Goal: Entertainment & Leisure: Browse casually

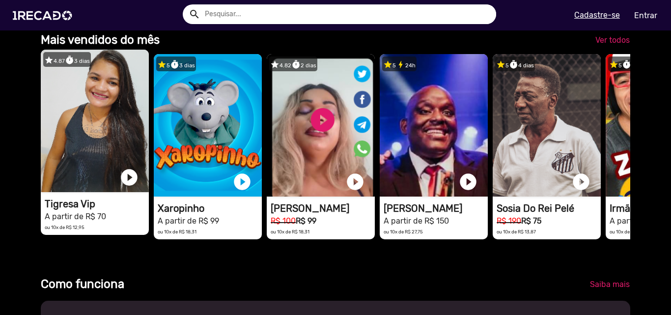
scroll to position [0, 1327]
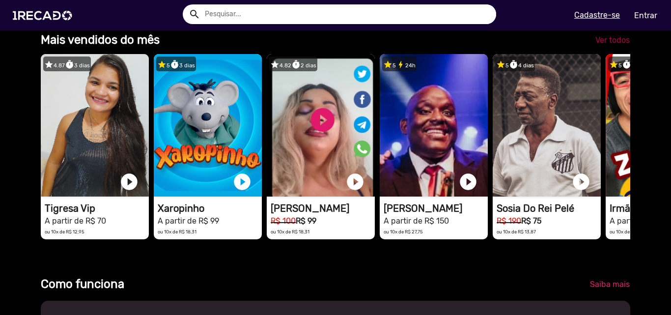
click at [607, 42] on span "Ver todos" at bounding box center [612, 39] width 34 height 9
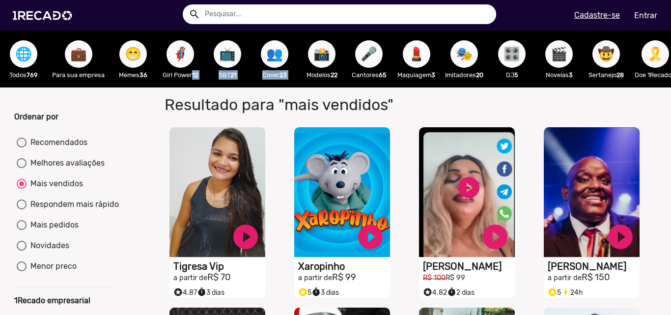
drag, startPoint x: 211, startPoint y: 87, endPoint x: 326, endPoint y: 78, distance: 114.8
click at [320, 79] on div "🌐 Todos 769 💼 Para sua empresa 😁 Memes 36 🦸‍♀️ Girl Power 12 📺 SBT 21 👥 Cover 2…" at bounding box center [335, 58] width 671 height 57
click at [318, 8] on input "text" at bounding box center [346, 14] width 299 height 20
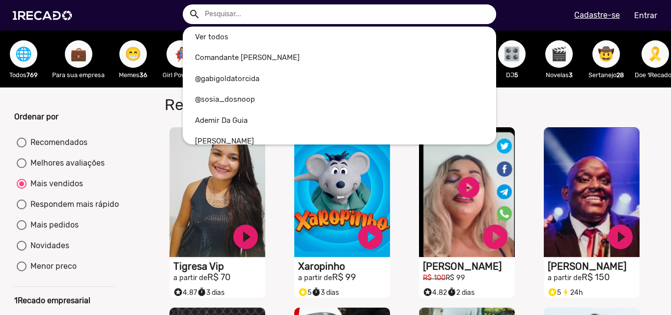
type input "l"
radio input "true"
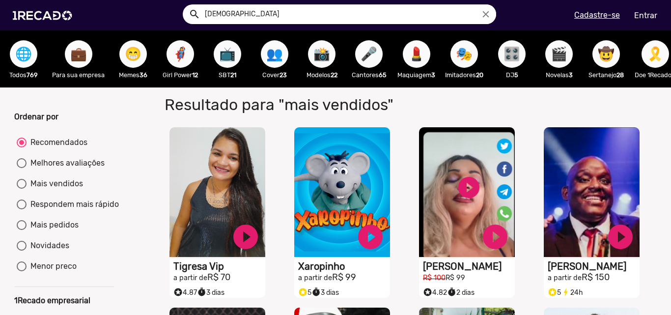
click at [185, 5] on button "search" at bounding box center [193, 13] width 17 height 17
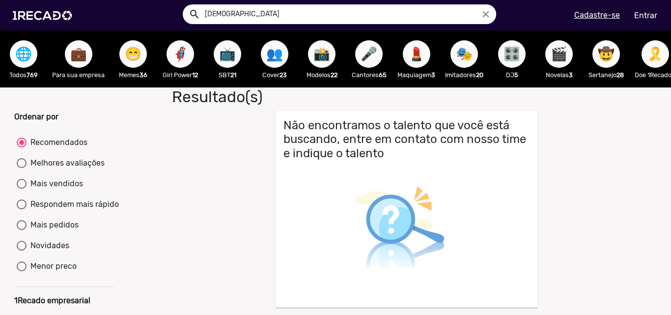
click at [313, 9] on input "[DEMOGRAPHIC_DATA]" at bounding box center [346, 14] width 299 height 20
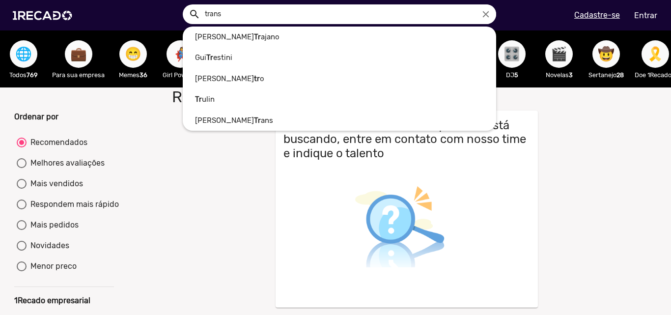
type input "trans"
click at [185, 5] on button "search" at bounding box center [193, 13] width 17 height 17
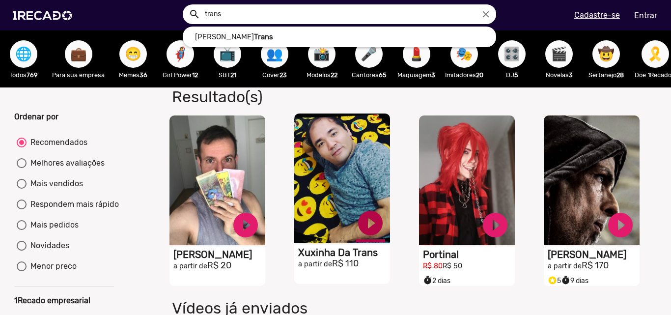
click at [260, 227] on link "play_circle_filled" at bounding box center [245, 224] width 29 height 29
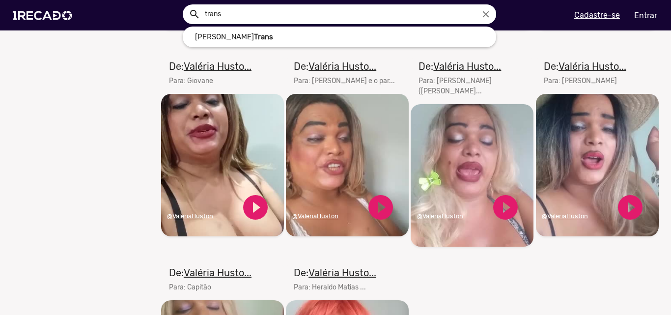
scroll to position [491, 0]
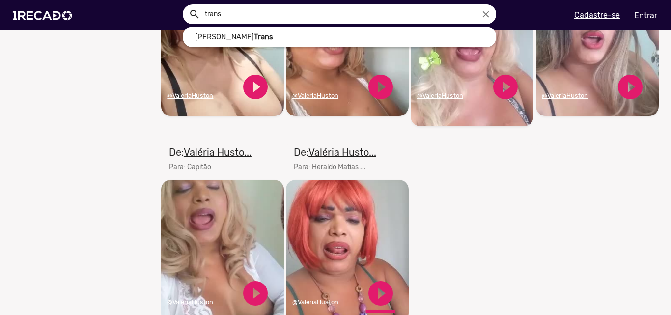
click at [369, 285] on link "play_circle_filled" at bounding box center [380, 292] width 29 height 29
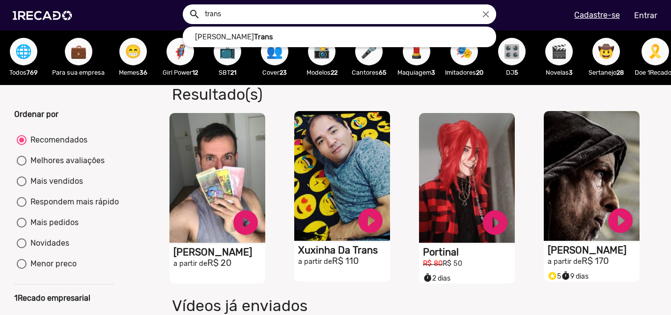
scroll to position [0, 0]
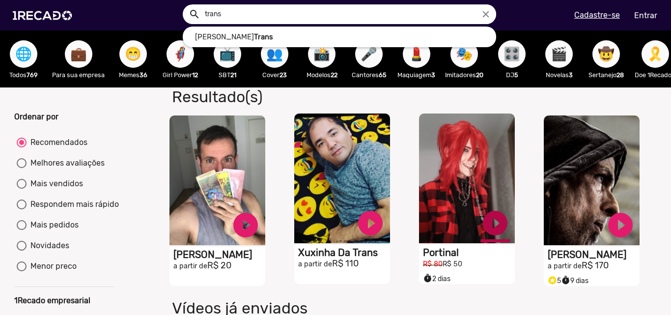
click at [260, 226] on link "play_circle_filled" at bounding box center [245, 224] width 29 height 29
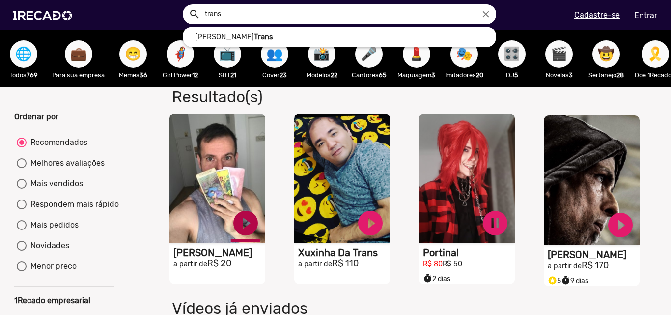
click at [246, 232] on link "play_circle_filled" at bounding box center [245, 222] width 29 height 29
click at [260, 238] on link "play_circle_filled" at bounding box center [245, 222] width 29 height 29
click at [260, 226] on link "pause_circle" at bounding box center [245, 222] width 29 height 29
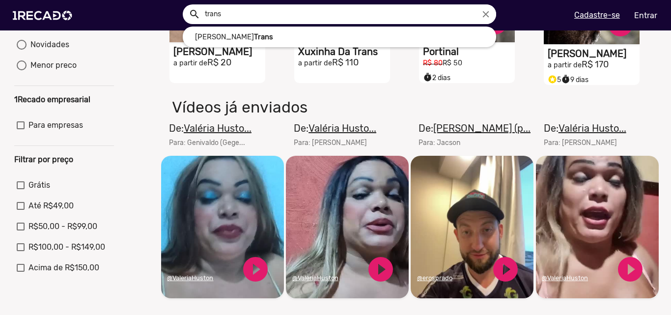
scroll to position [147, 0]
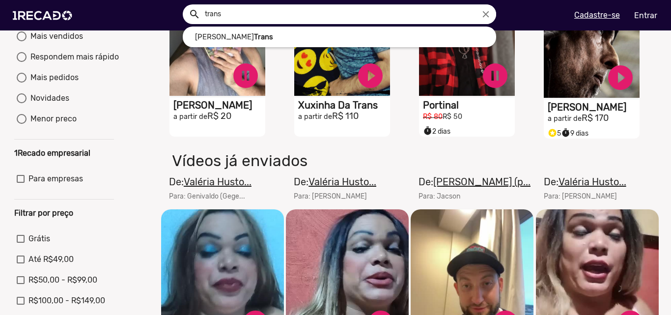
click at [46, 265] on span "Até R$49,00" at bounding box center [50, 259] width 45 height 12
click at [21, 264] on input "Até R$49,00" at bounding box center [20, 263] width 0 height 0
checkbox input "true"
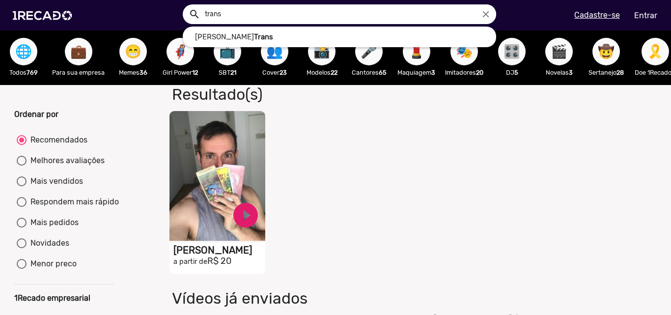
scroll to position [0, 0]
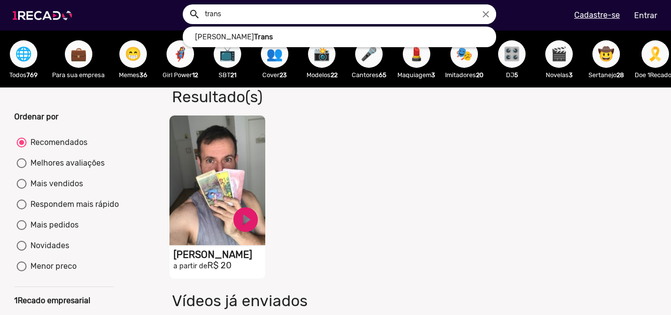
click at [44, 15] on img at bounding box center [44, 16] width 74 height 42
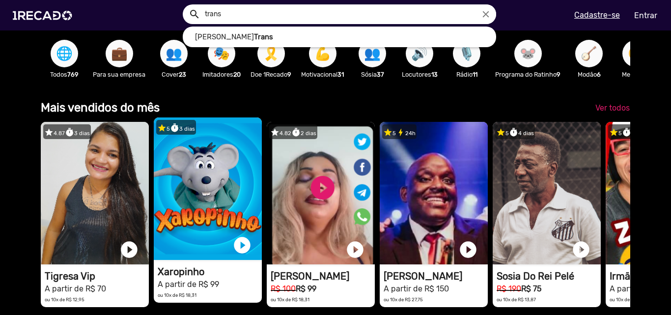
scroll to position [0, 663]
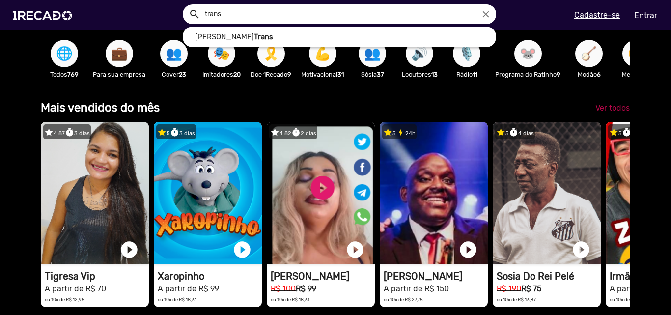
click at [595, 112] on span "Ver todos" at bounding box center [612, 107] width 34 height 9
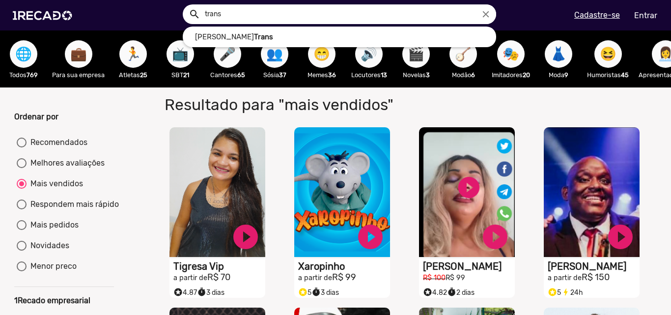
click at [64, 148] on div "Recomendados" at bounding box center [57, 142] width 61 height 12
click at [22, 148] on input "Recomendados" at bounding box center [21, 147] width 0 height 0
radio input "true"
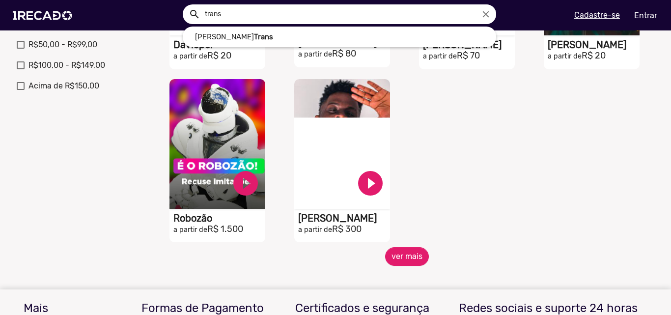
scroll to position [393, 0]
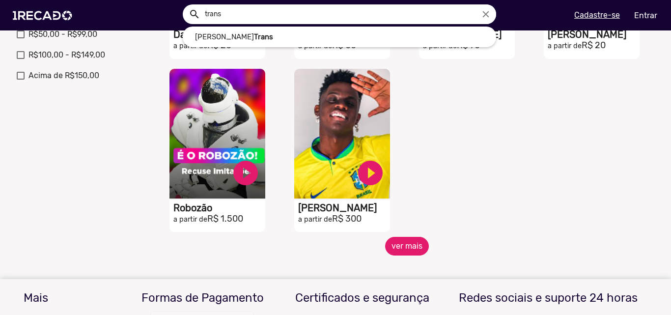
click at [413, 249] on button "ver mais" at bounding box center [407, 246] width 44 height 19
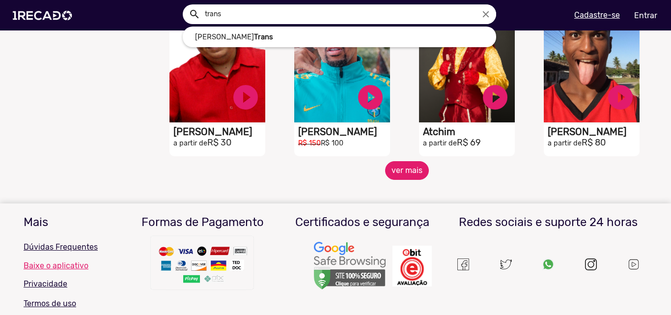
scroll to position [835, 0]
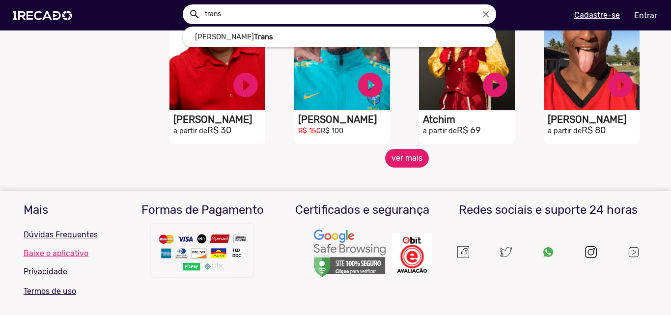
click at [400, 166] on button "ver mais" at bounding box center [407, 158] width 44 height 19
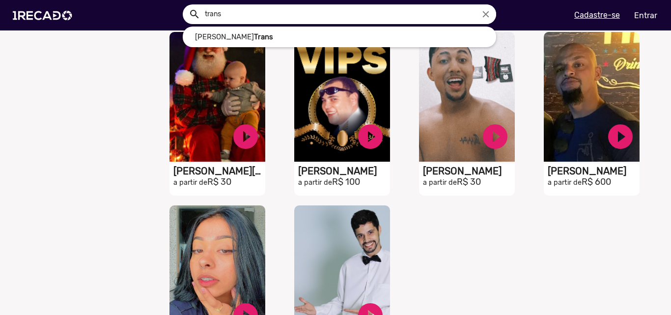
scroll to position [1277, 0]
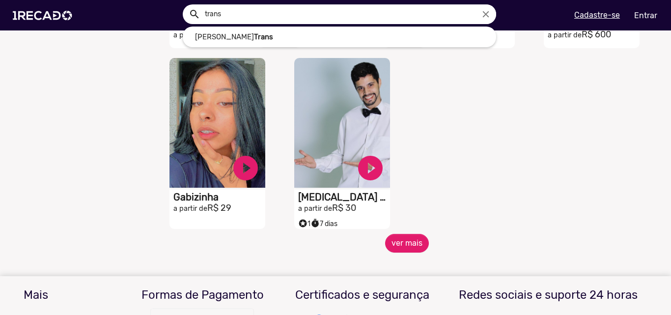
click at [417, 248] on button "ver mais" at bounding box center [407, 243] width 44 height 19
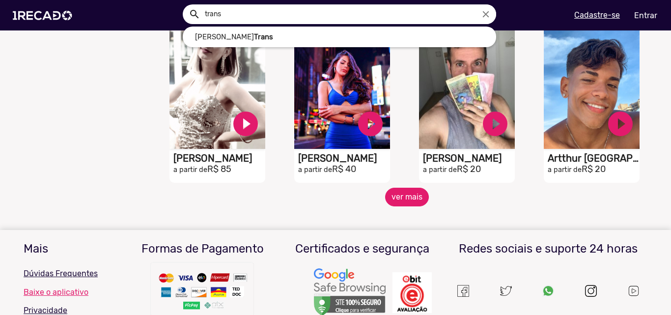
scroll to position [1669, 0]
click at [417, 206] on button "ver mais" at bounding box center [407, 196] width 44 height 19
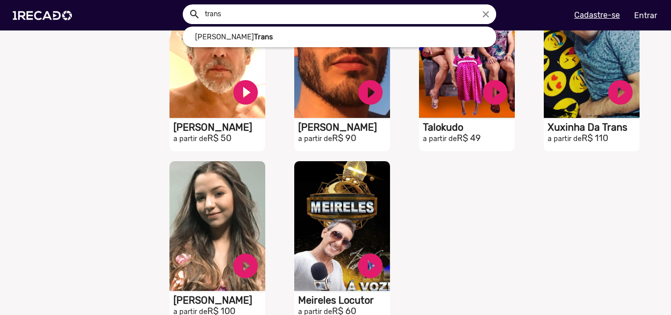
scroll to position [2111, 0]
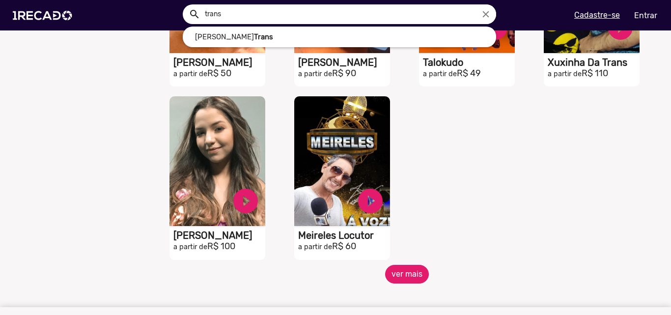
click at [401, 278] on button "ver mais" at bounding box center [407, 274] width 44 height 19
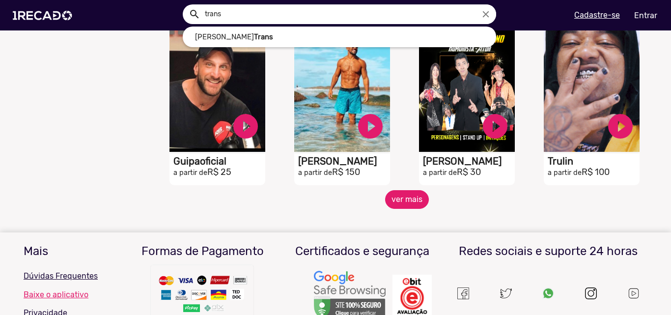
scroll to position [2553, 0]
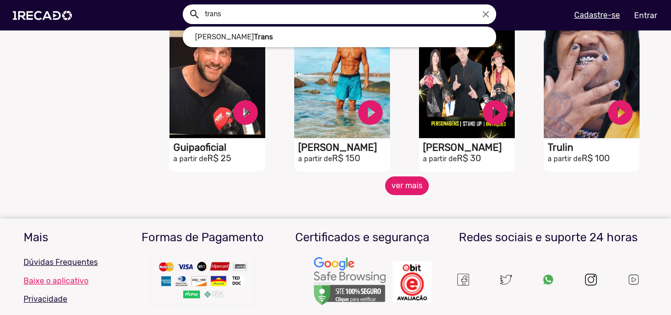
click at [410, 195] on button "ver mais" at bounding box center [407, 185] width 44 height 19
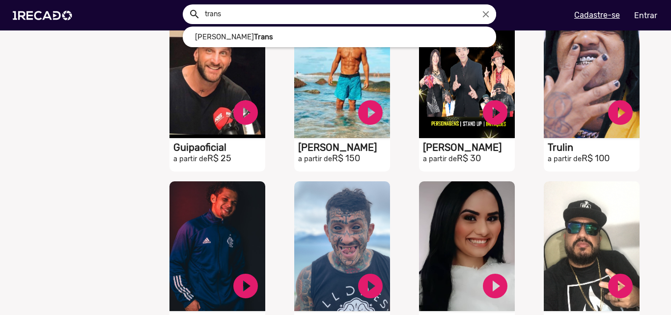
scroll to position [2504, 0]
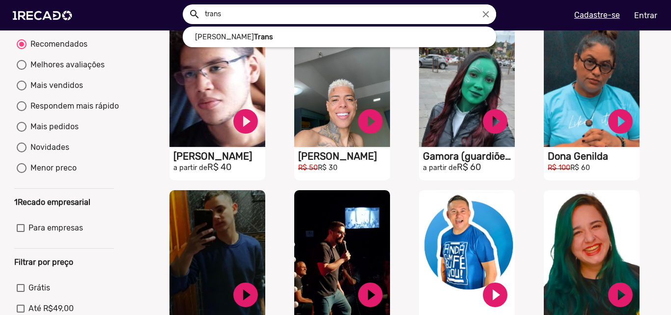
scroll to position [196, 0]
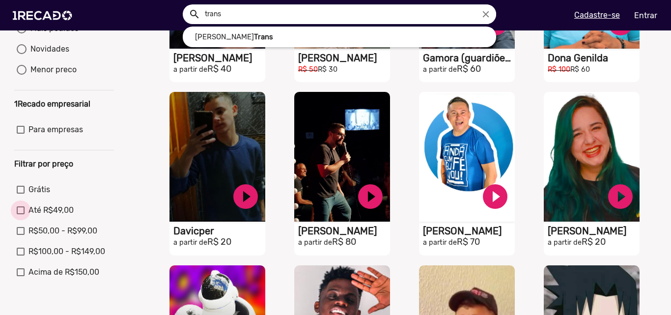
click at [43, 216] on span "Até R$49,00" at bounding box center [50, 210] width 45 height 12
click at [21, 215] on input "Até R$49,00" at bounding box center [20, 214] width 0 height 0
checkbox input "true"
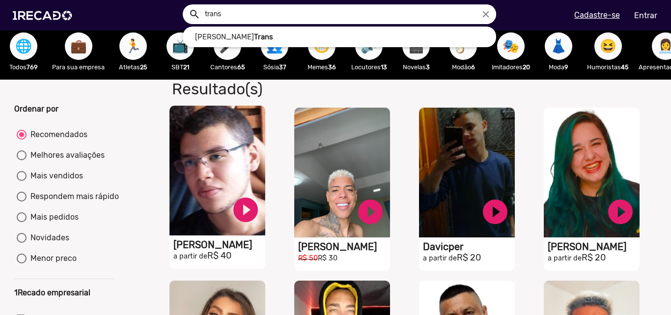
scroll to position [0, 0]
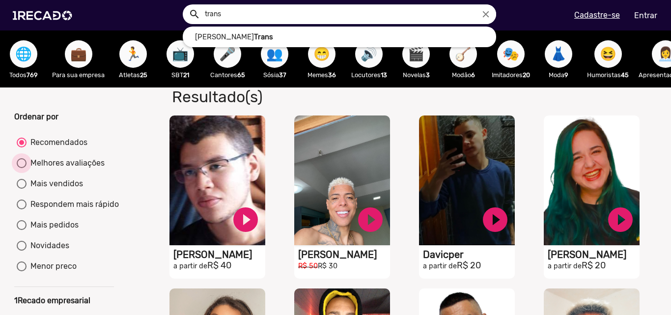
click at [75, 169] on div "Melhores avaliações" at bounding box center [66, 163] width 78 height 12
click at [22, 168] on input "Melhores avaliações" at bounding box center [21, 168] width 0 height 0
radio input "true"
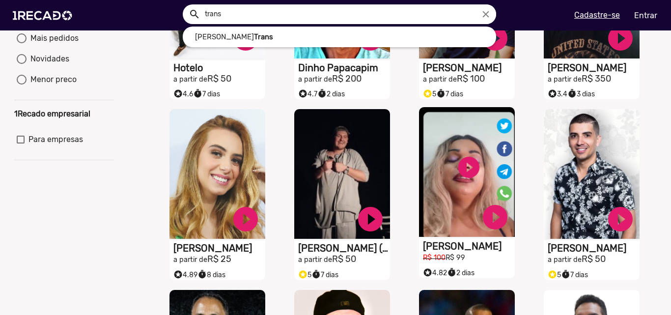
scroll to position [196, 0]
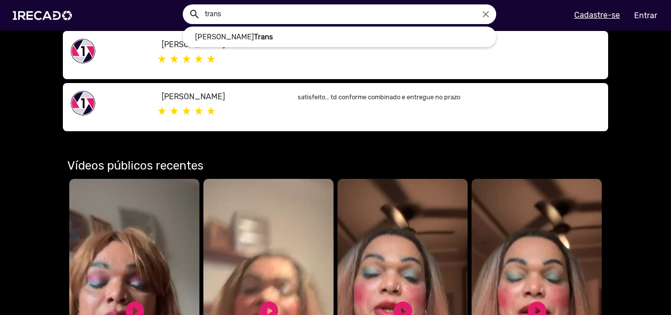
scroll to position [687, 0]
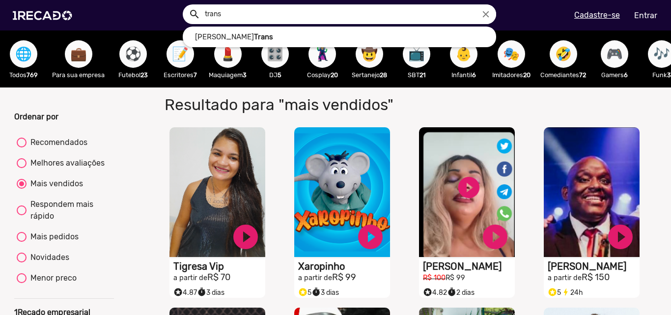
click at [58, 243] on div "Mais pedidos" at bounding box center [53, 237] width 52 height 12
click at [22, 242] on input "Mais pedidos" at bounding box center [21, 242] width 0 height 0
radio input "true"
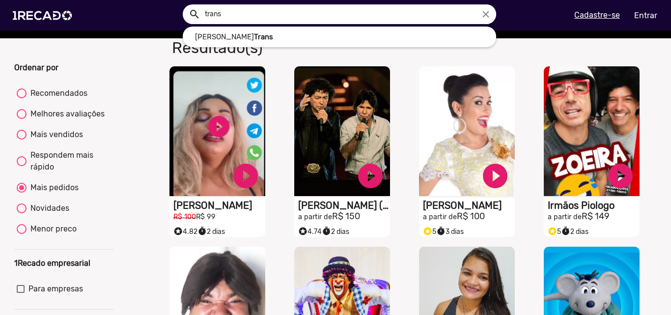
scroll to position [98, 0]
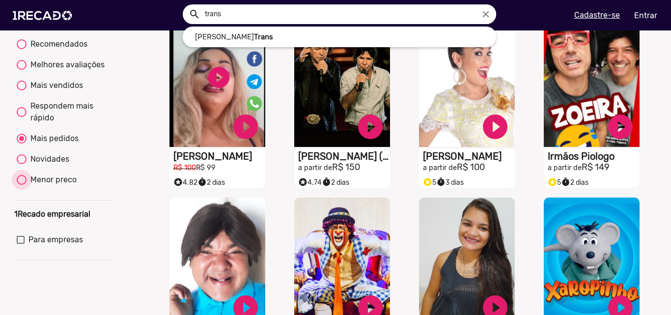
click at [74, 183] on div "Menor preco" at bounding box center [52, 180] width 50 height 12
click at [22, 185] on input "Menor preco" at bounding box center [21, 185] width 0 height 0
radio input "true"
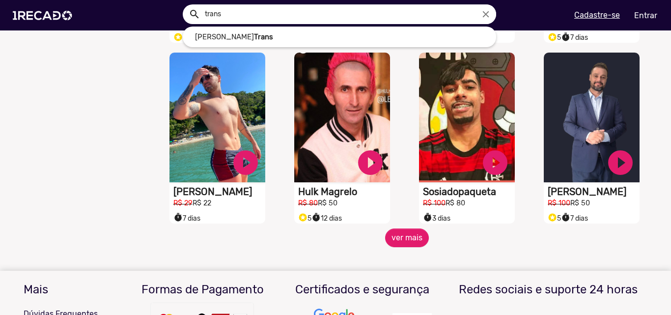
scroll to position [786, 0]
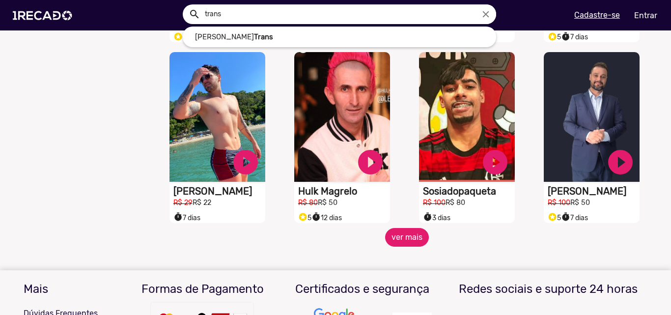
click at [408, 246] on button "ver mais" at bounding box center [407, 237] width 44 height 19
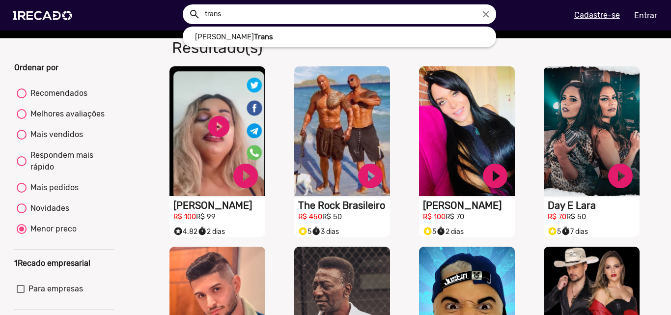
scroll to position [0, 0]
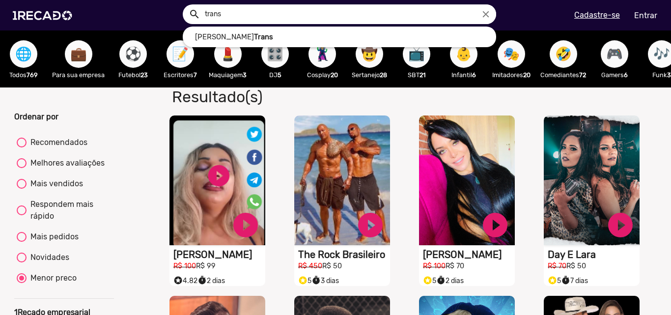
click at [60, 259] on div "Novidades" at bounding box center [48, 257] width 43 height 12
click at [22, 262] on input "Novidades" at bounding box center [21, 262] width 0 height 0
radio input "true"
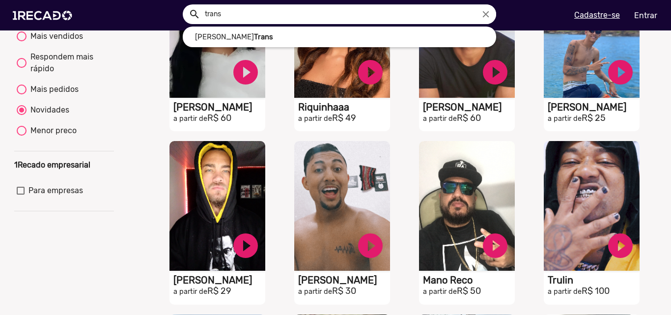
scroll to position [196, 0]
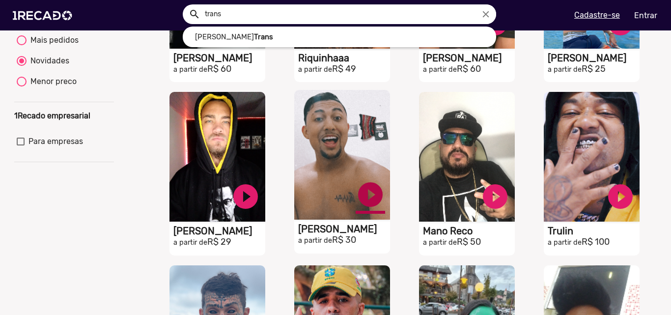
click at [260, 38] on link "play_circle_filled" at bounding box center [245, 22] width 29 height 29
click at [260, 38] on link "pause_circle" at bounding box center [245, 22] width 29 height 29
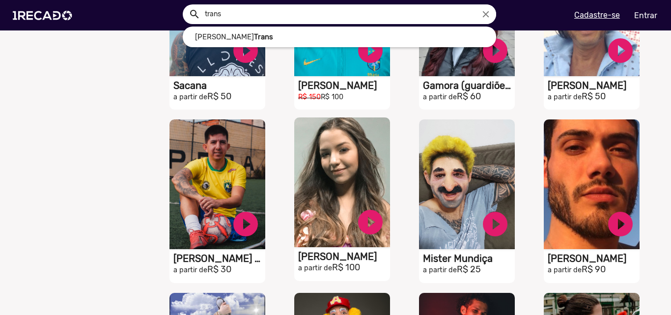
scroll to position [540, 0]
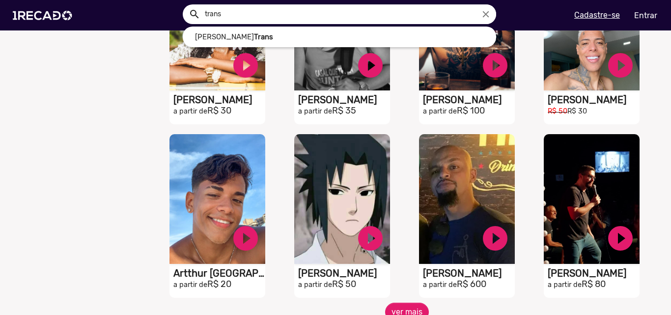
scroll to position [1522, 0]
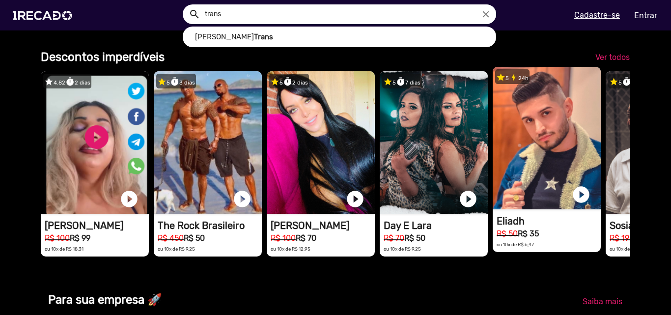
scroll to position [0, 1327]
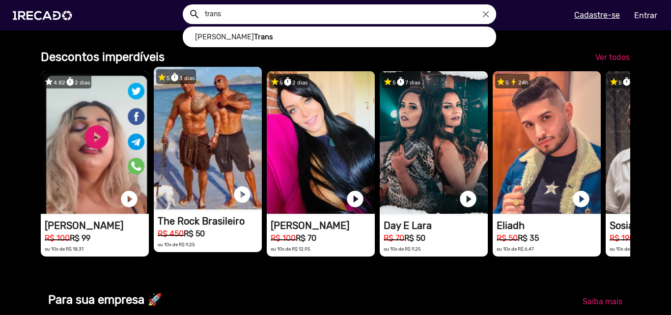
drag, startPoint x: 591, startPoint y: 166, endPoint x: 245, endPoint y: 145, distance: 347.3
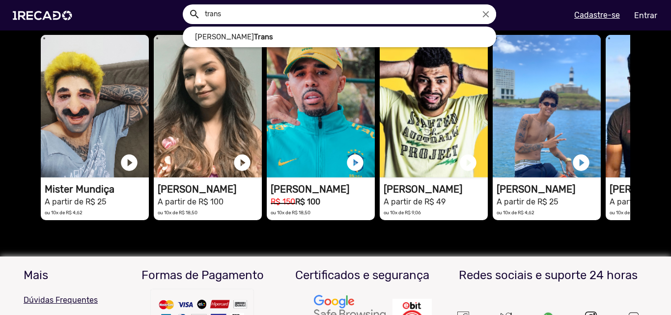
scroll to position [0, 0]
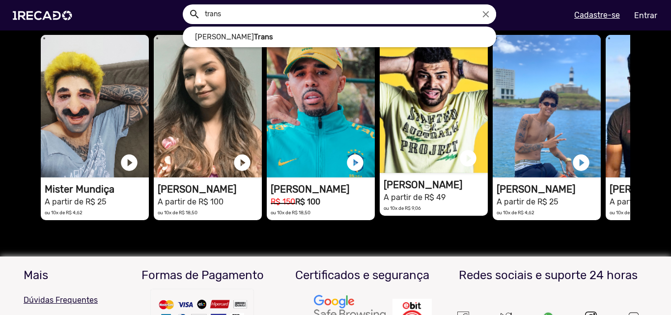
drag, startPoint x: 603, startPoint y: 151, endPoint x: 380, endPoint y: 124, distance: 224.5
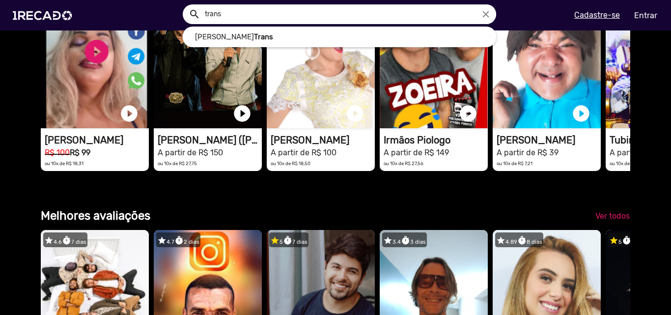
scroll to position [0, 1327]
